Goal: Transaction & Acquisition: Download file/media

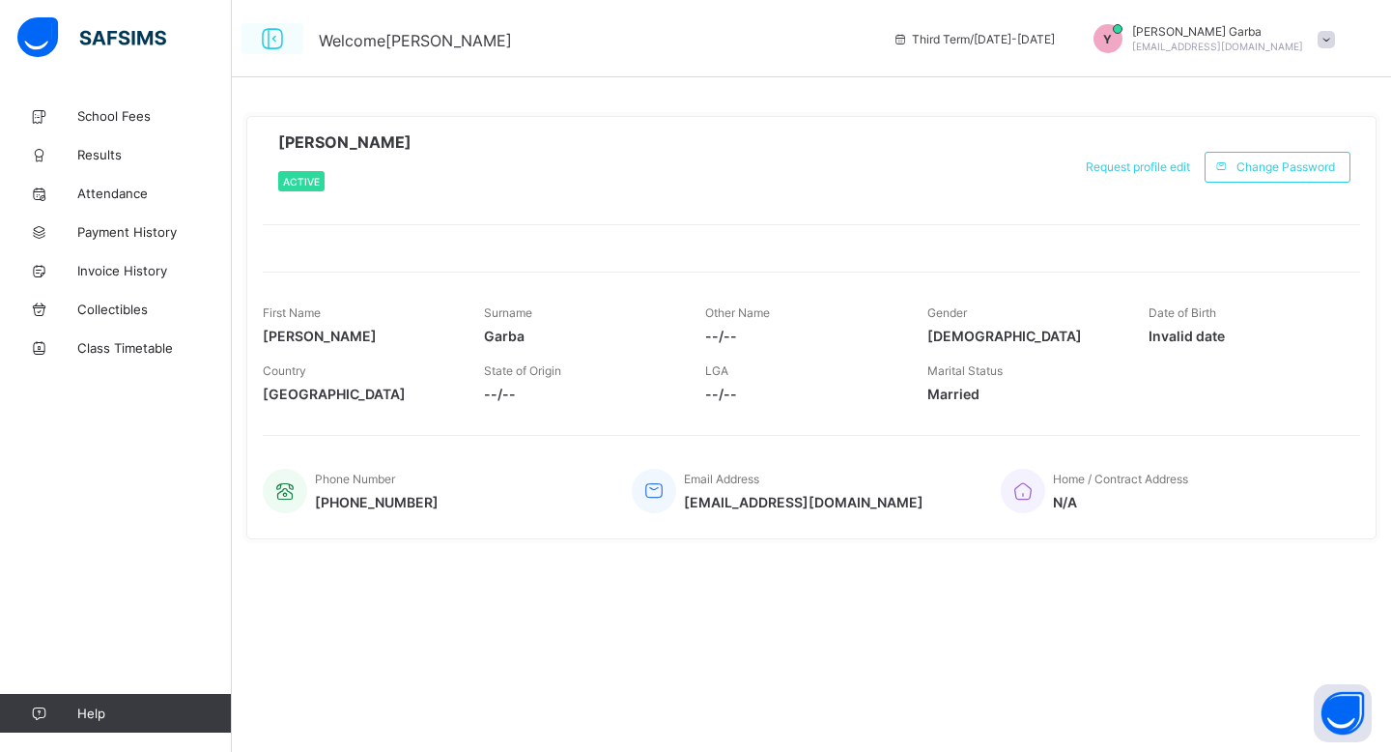
click at [269, 35] on icon at bounding box center [272, 39] width 33 height 28
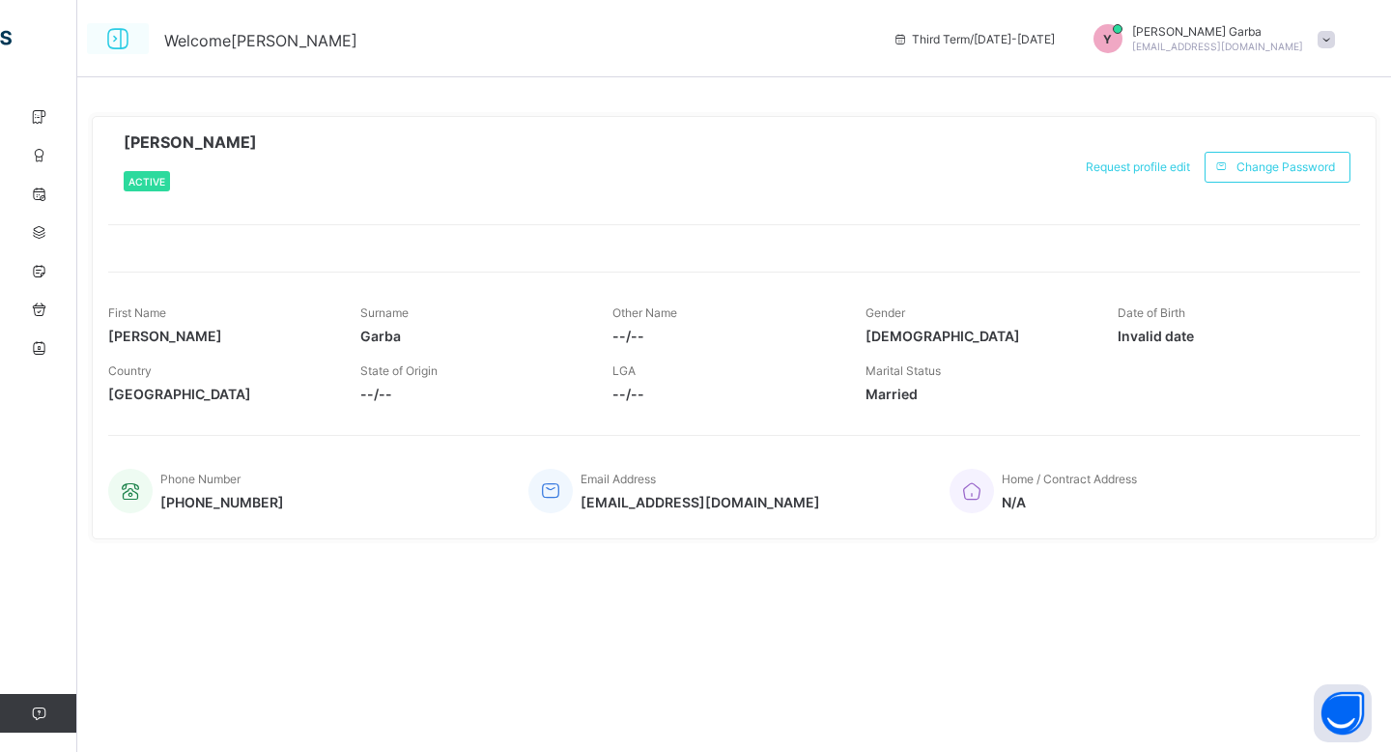
click at [118, 39] on icon at bounding box center [117, 39] width 33 height 28
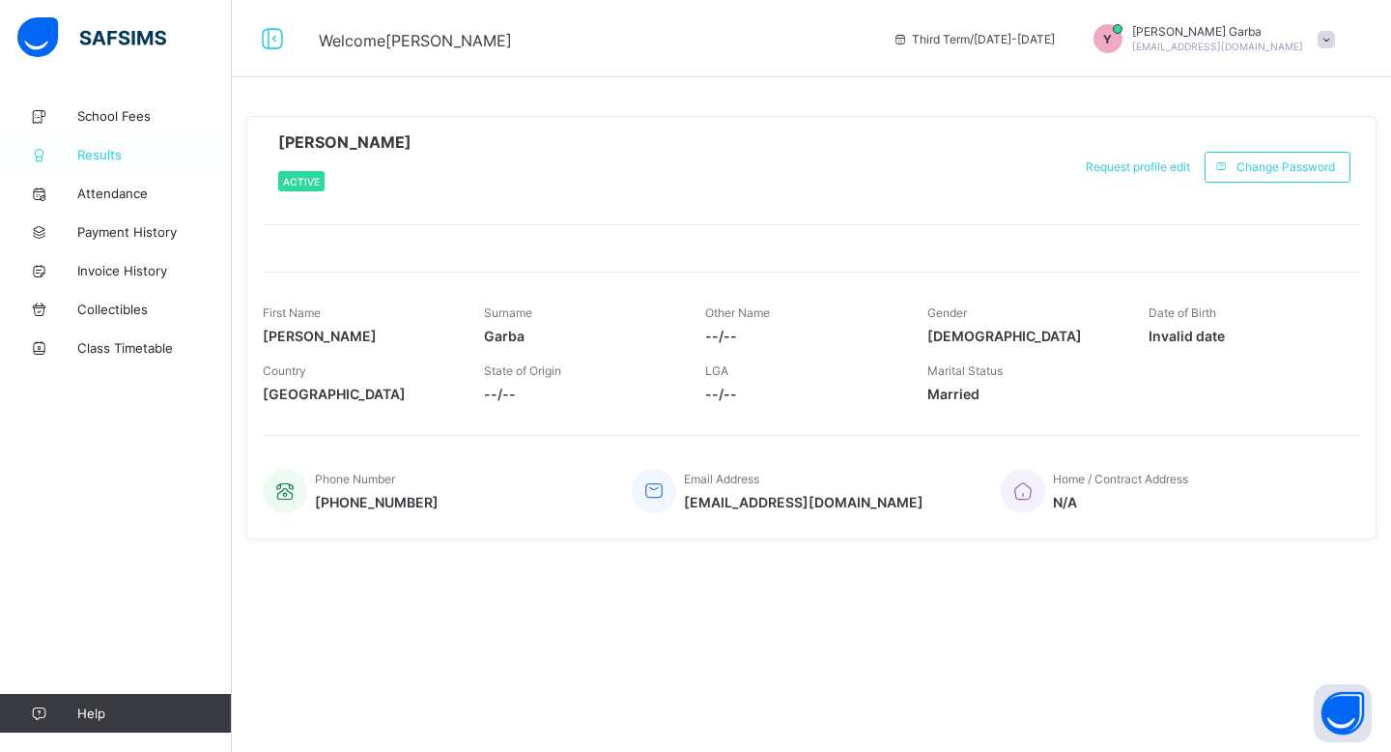
click at [113, 154] on span "Results" at bounding box center [154, 154] width 155 height 15
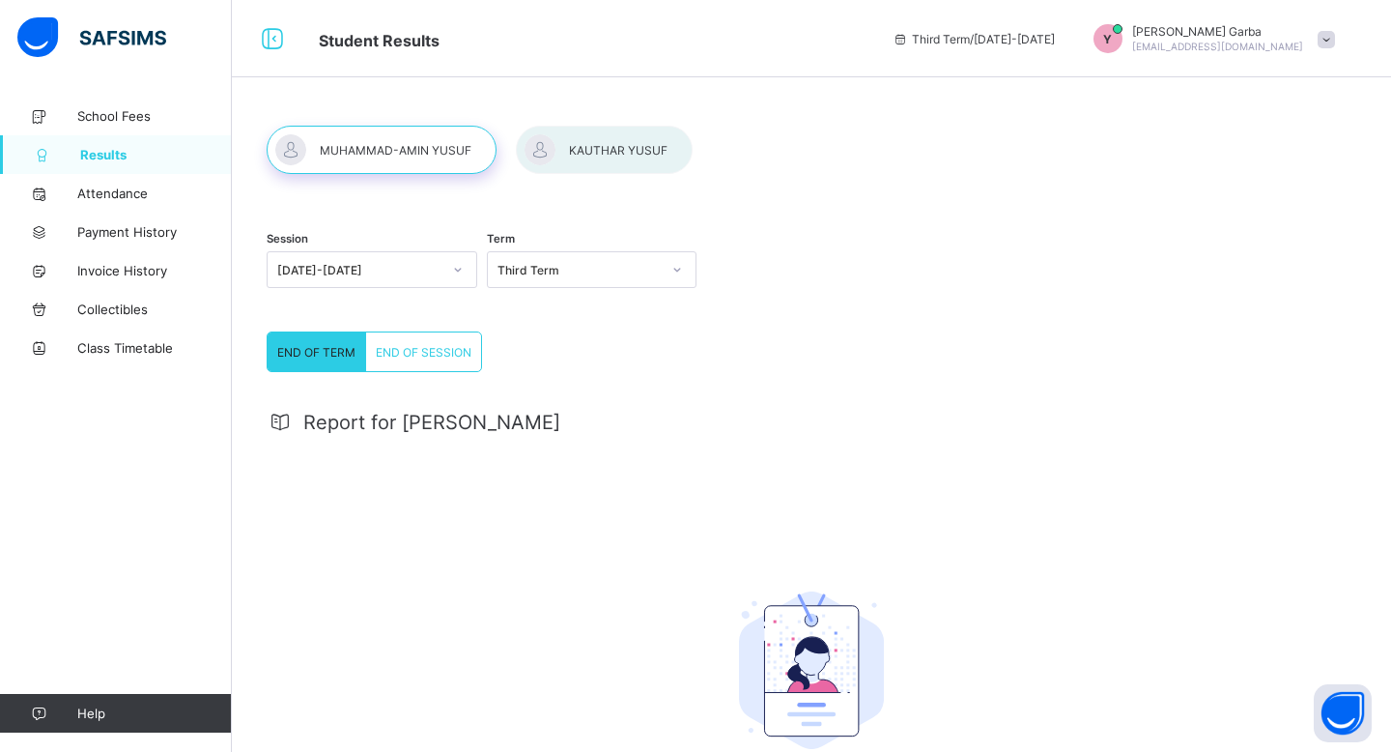
click at [615, 159] on div at bounding box center [604, 150] width 177 height 48
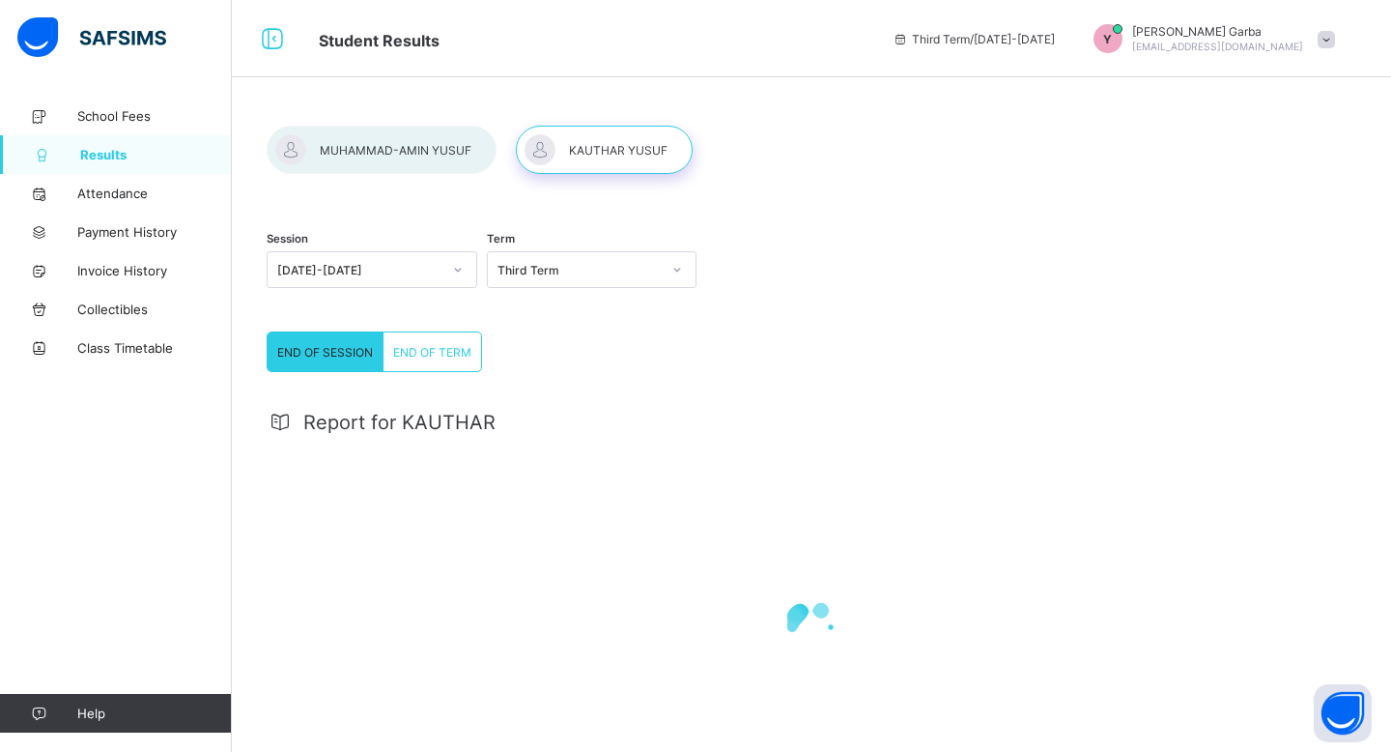
click at [354, 351] on span "END OF SESSION" at bounding box center [325, 352] width 96 height 14
click at [1287, 453] on span "Download Result" at bounding box center [1297, 459] width 92 height 14
